Goal: Task Accomplishment & Management: Use online tool/utility

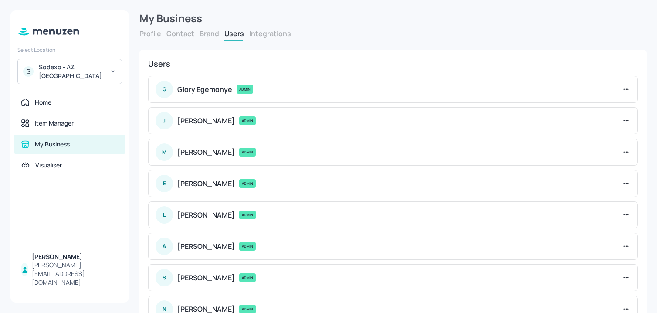
click at [64, 71] on div "Sodexo - AZ [GEOGRAPHIC_DATA]" at bounding box center [72, 71] width 66 height 17
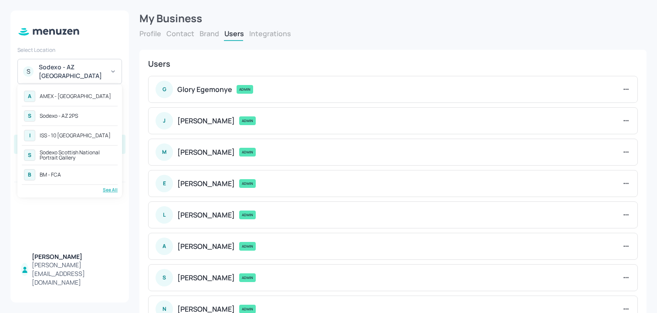
click at [106, 191] on div "See All" at bounding box center [70, 189] width 96 height 7
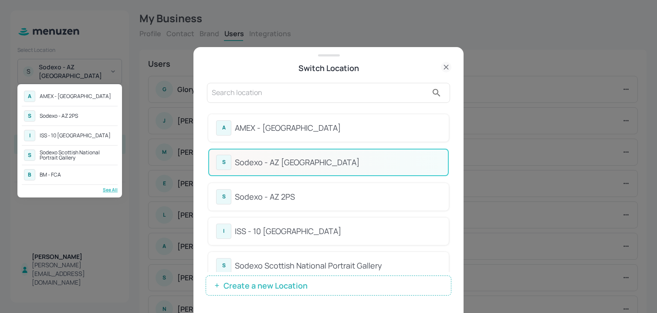
click at [380, 107] on div at bounding box center [328, 156] width 657 height 313
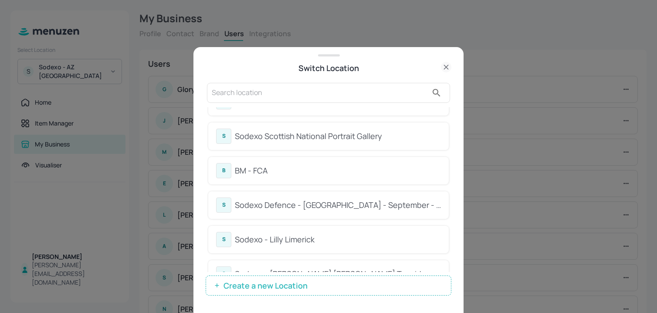
scroll to position [186, 0]
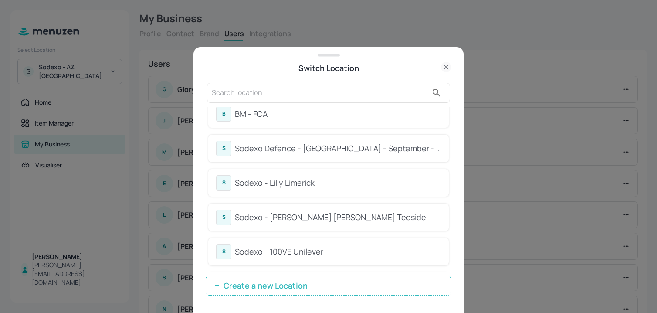
click at [351, 149] on div "Sodexo Defence - [GEOGRAPHIC_DATA] - September - 2025" at bounding box center [338, 148] width 206 height 12
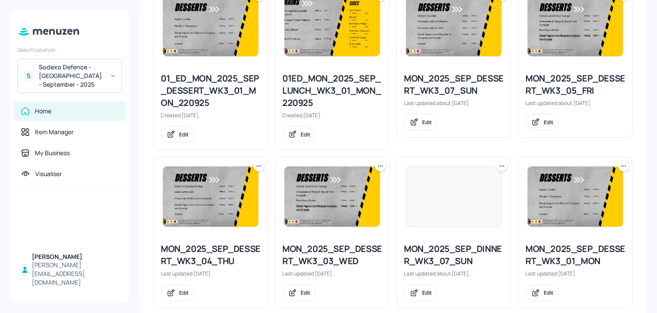
scroll to position [969, 0]
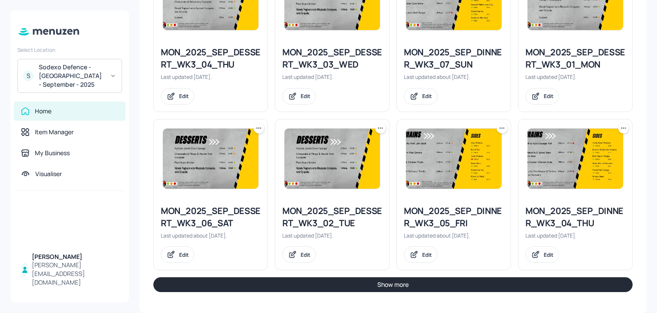
click at [332, 286] on button "Show more" at bounding box center [392, 284] width 479 height 15
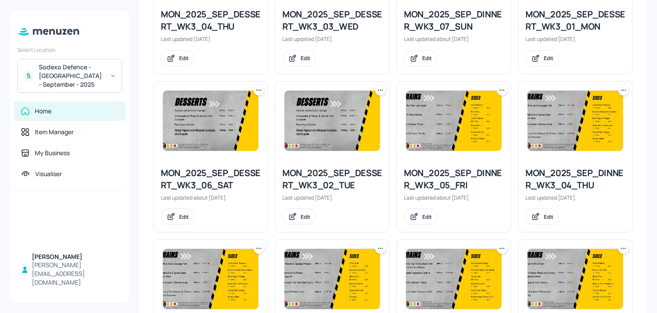
scroll to position [1002, 0]
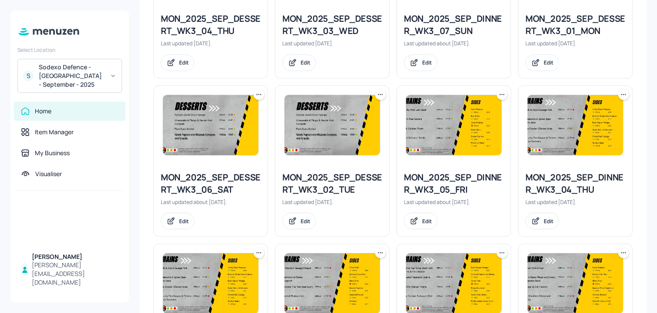
click at [501, 93] on icon at bounding box center [501, 94] width 9 height 9
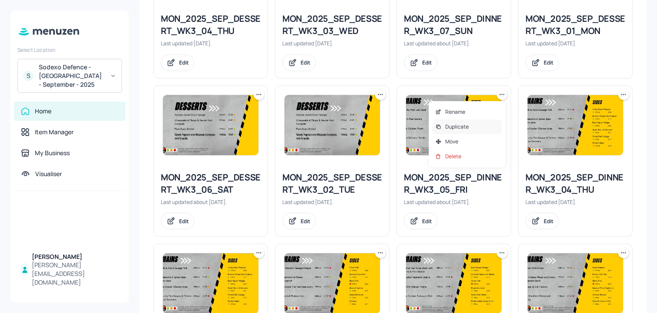
click at [447, 132] on div "Duplicate" at bounding box center [467, 126] width 70 height 15
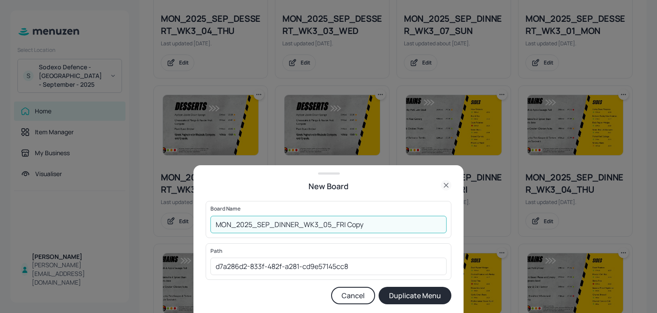
click at [213, 225] on input "MON_2025_SEP_DINNER_WK3_05_FRI Copy" at bounding box center [328, 224] width 236 height 17
click at [384, 233] on div "Board Name 01ED_MON_2025_SEP_DINNER_WK3_05_FRI Copy ​" at bounding box center [329, 219] width 246 height 37
click at [384, 226] on input "01ED_MON_2025_SEP_DINNER_WK3_05_FRI Copy" at bounding box center [328, 224] width 236 height 17
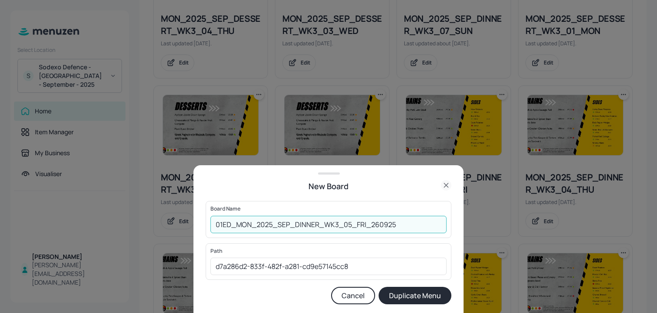
type input "01ED_MON_2025_SEP_DINNER_WK3_05_FRI_260925"
click at [378, 287] on button "Duplicate Menu" at bounding box center [414, 295] width 73 height 17
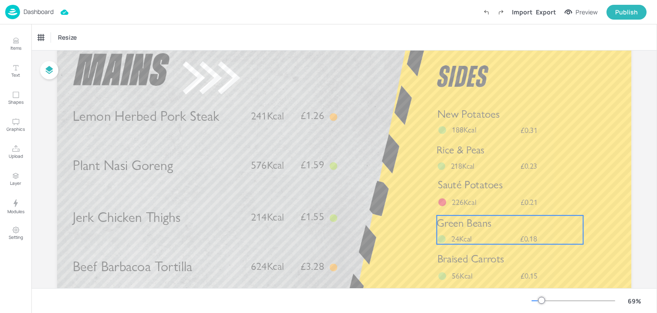
scroll to position [34, 0]
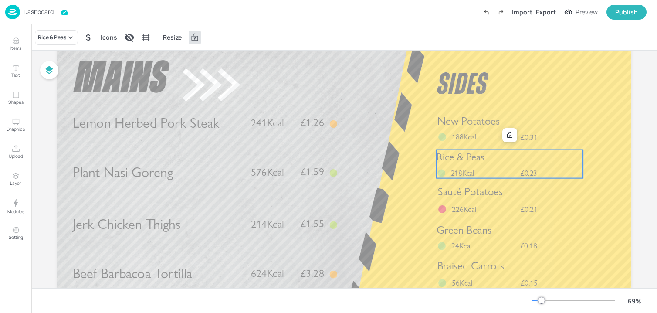
click at [476, 158] on span "Rice & Peas" at bounding box center [460, 157] width 48 height 13
click at [60, 32] on div "Rice & Peas" at bounding box center [56, 37] width 43 height 15
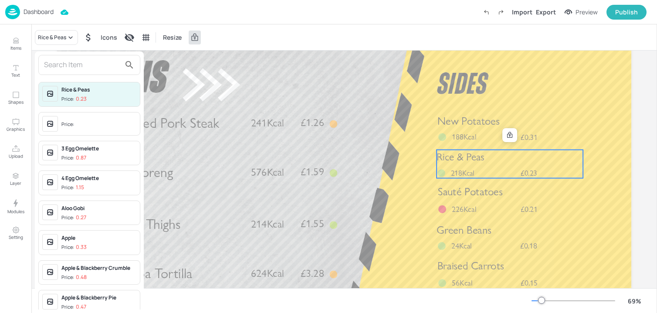
click at [64, 61] on input "text" at bounding box center [82, 65] width 77 height 14
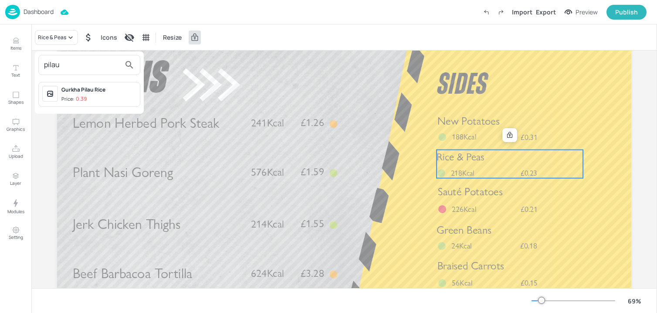
type input "pilau"
click at [88, 94] on div "Gurkha Pilau Rice Price: 0.39" at bounding box center [98, 94] width 75 height 17
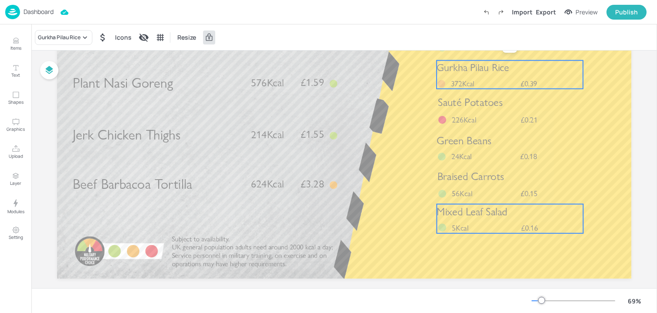
scroll to position [129, 0]
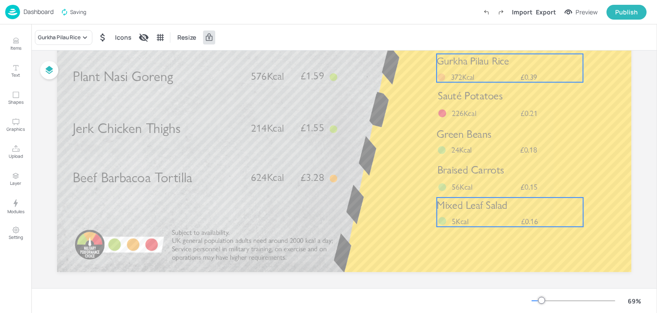
click at [478, 181] on div "Braised Carrots £0.15 56Kcal" at bounding box center [510, 177] width 146 height 30
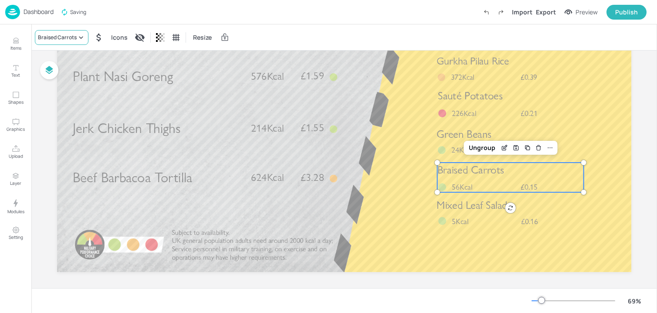
click at [54, 38] on div "Braised Carrots" at bounding box center [57, 38] width 39 height 8
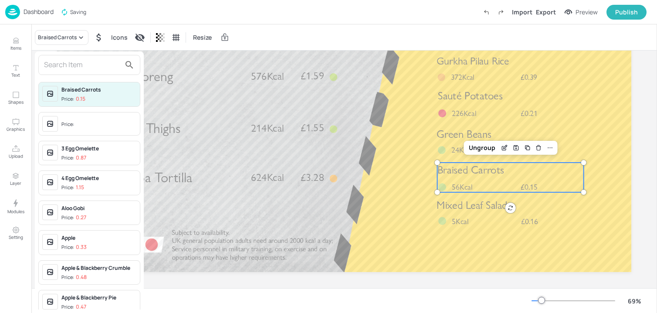
click at [70, 65] on input "text" at bounding box center [82, 65] width 77 height 14
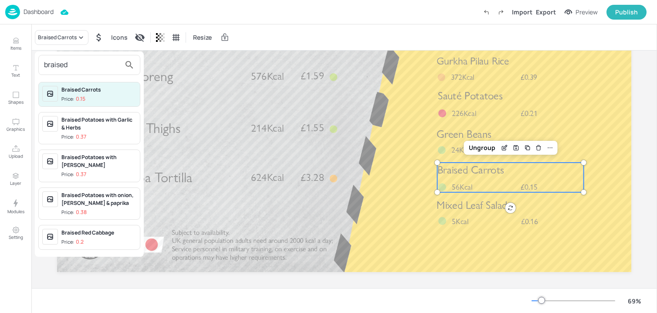
type input "braised"
click at [100, 237] on div "Braised Red Cabbage Price: 0.2" at bounding box center [98, 237] width 75 height 17
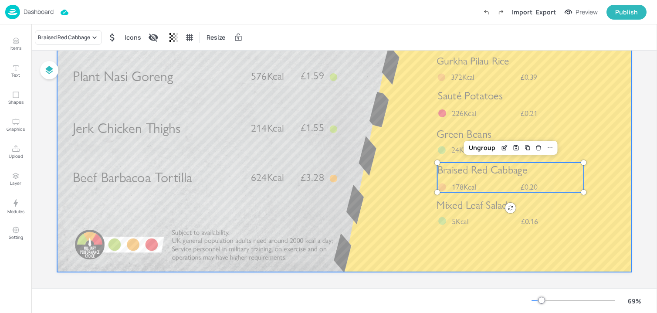
click at [296, 241] on div at bounding box center [344, 110] width 574 height 323
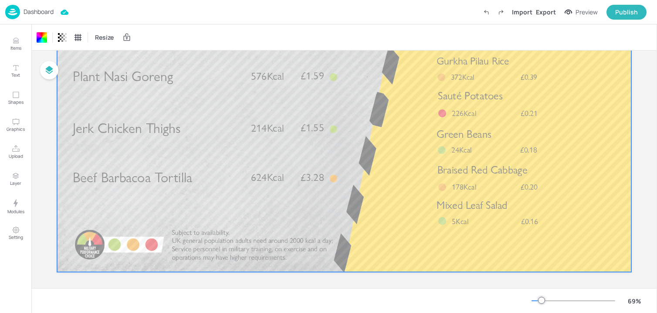
click at [180, 126] on p "Jerk Chicken Thighs" at bounding box center [158, 127] width 170 height 19
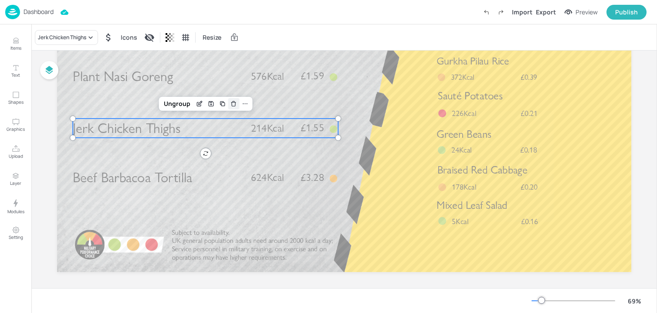
click at [234, 105] on icon "Delete" at bounding box center [233, 103] width 7 height 7
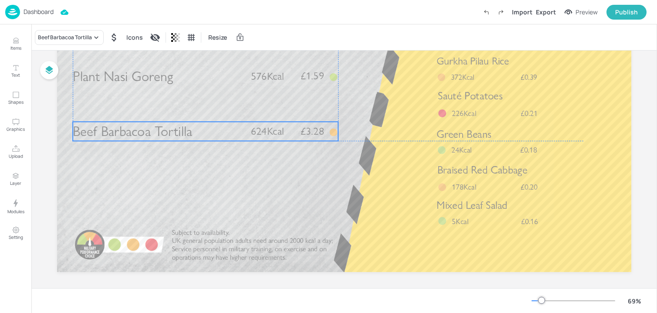
drag, startPoint x: 166, startPoint y: 186, endPoint x: 166, endPoint y: 132, distance: 53.6
click at [166, 132] on span "Beef Barbacoa Tortilla" at bounding box center [132, 131] width 119 height 17
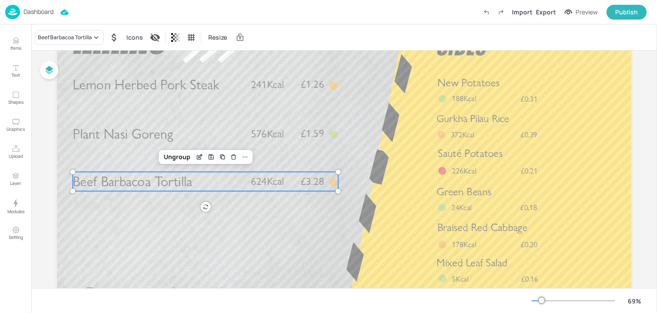
scroll to position [36, 0]
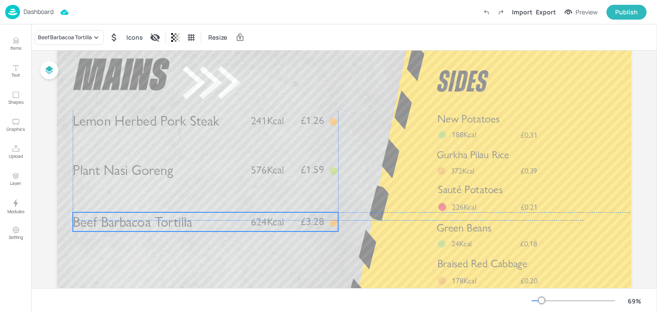
drag, startPoint x: 145, startPoint y: 216, endPoint x: 145, endPoint y: 223, distance: 6.5
click at [145, 223] on span "Beef Barbacoa Tortilla" at bounding box center [132, 221] width 119 height 17
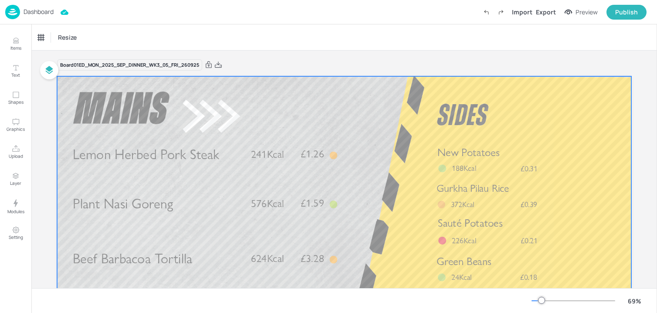
scroll to position [0, 0]
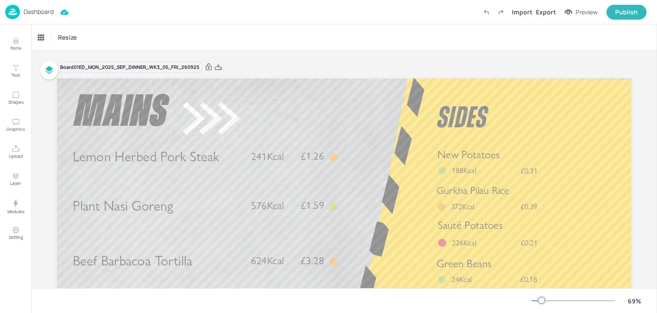
click at [547, 18] on div "Import Export Preview Publish" at bounding box center [563, 12] width 168 height 15
click at [546, 12] on div "Export" at bounding box center [546, 11] width 20 height 9
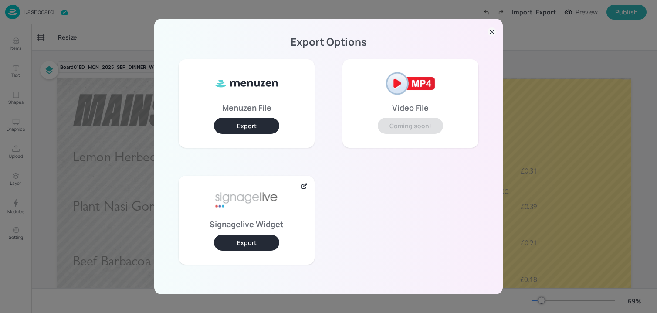
click at [243, 244] on button "Export" at bounding box center [246, 242] width 65 height 16
